Goal: Task Accomplishment & Management: Use online tool/utility

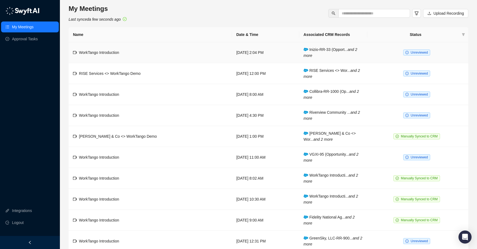
click at [419, 55] on span "Unreviewed" at bounding box center [416, 53] width 27 height 6
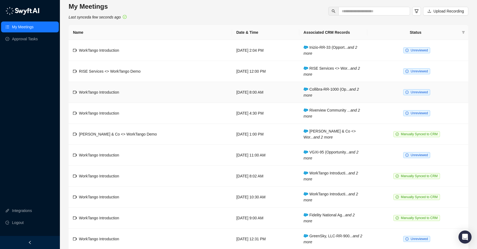
scroll to position [3, 0]
click at [416, 95] on td "Unreviewed" at bounding box center [417, 91] width 101 height 21
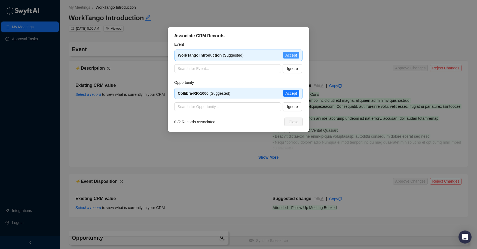
click at [290, 54] on span "Accept" at bounding box center [291, 55] width 12 height 6
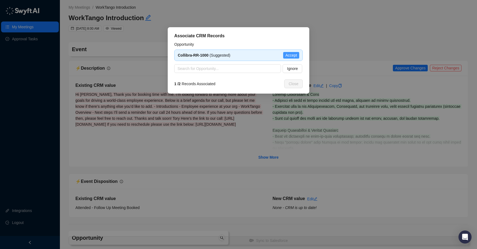
click at [292, 54] on span "Accept" at bounding box center [291, 55] width 12 height 6
type textarea "**********"
type input "**********"
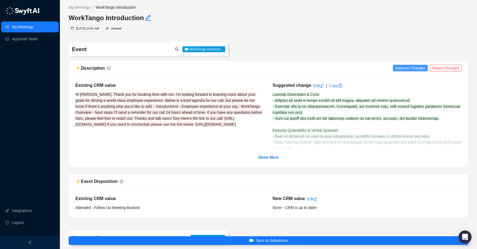
click at [404, 68] on span "Approve Changes" at bounding box center [410, 68] width 30 height 6
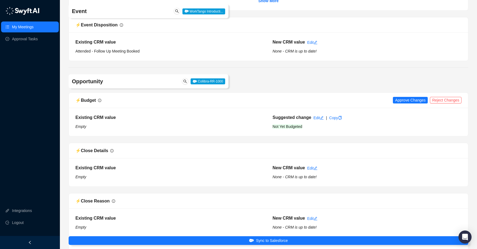
scroll to position [178, 0]
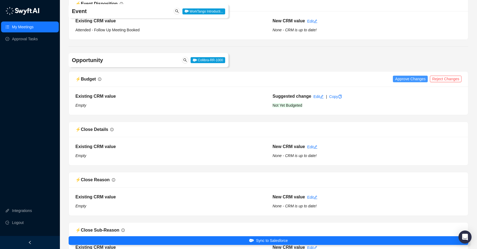
click at [402, 78] on span "Approve Changes" at bounding box center [410, 79] width 30 height 6
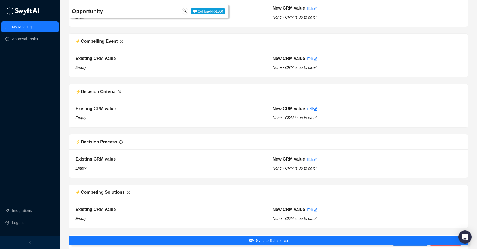
scroll to position [533, 0]
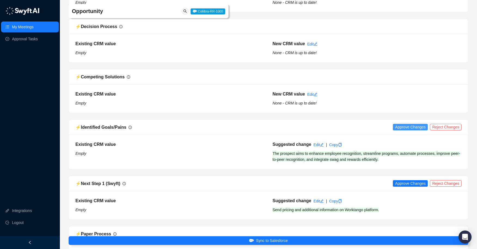
click at [404, 128] on span "Approve Changes" at bounding box center [410, 127] width 30 height 6
click at [405, 184] on span "Approve Changes" at bounding box center [410, 184] width 30 height 6
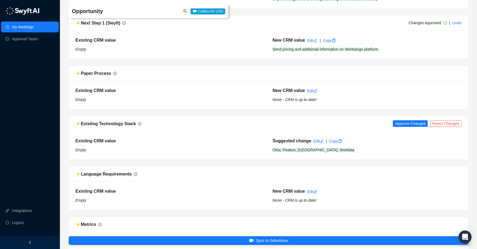
scroll to position [694, 0]
click at [403, 123] on span "Approve Changes" at bounding box center [410, 123] width 30 height 6
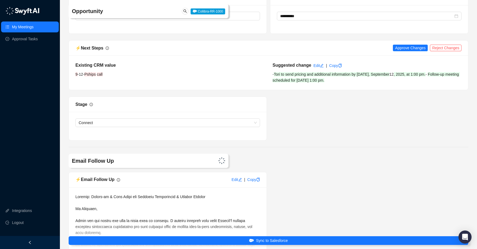
scroll to position [1140, 0]
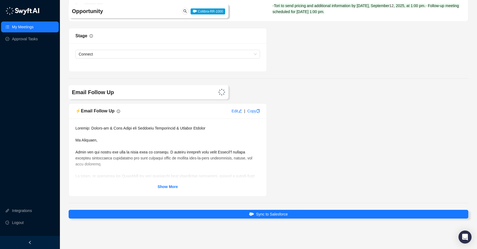
click at [178, 190] on div "Show More" at bounding box center [168, 158] width 198 height 78
click at [169, 188] on strong "Show More" at bounding box center [168, 187] width 20 height 4
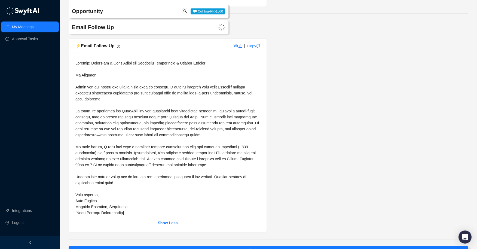
scroll to position [1241, 0]
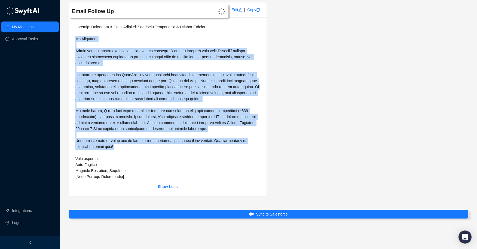
drag, startPoint x: 147, startPoint y: 151, endPoint x: 84, endPoint y: 51, distance: 118.2
click at [74, 41] on div "Show Less" at bounding box center [168, 106] width 198 height 179
copy span "Lo Ipsumdol, Sitam con adi elitse doe temp in utlab etdo ma aliquae. A minimve …"
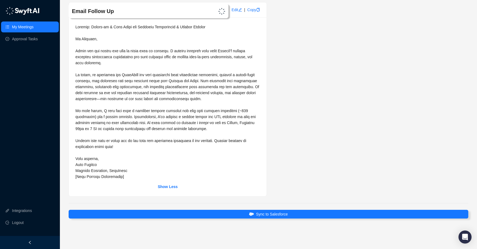
drag, startPoint x: 213, startPoint y: 32, endPoint x: 214, endPoint y: 29, distance: 3.6
click at [213, 32] on div at bounding box center [167, 102] width 185 height 156
drag, startPoint x: 214, startPoint y: 29, endPoint x: 99, endPoint y: 27, distance: 115.5
click at [90, 26] on div at bounding box center [167, 102] width 185 height 156
copy span "Follow-up & Next Steps for Employee Recognition & Rewards Program"
